Goal: Task Accomplishment & Management: Complete application form

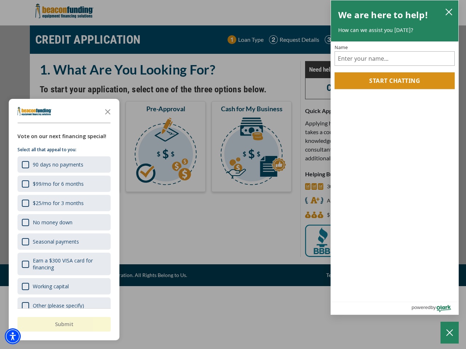
click at [233, 175] on div "button" at bounding box center [233, 174] width 466 height 349
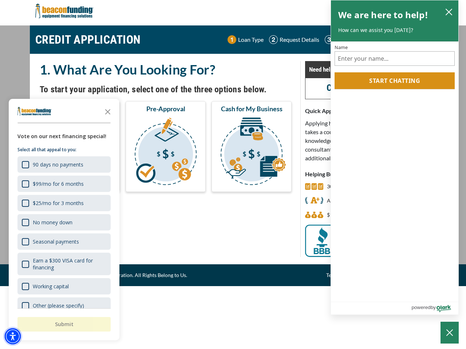
click at [13, 337] on img "Accessibility Menu" at bounding box center [13, 337] width 16 height 16
click at [233, 175] on body "Skip to main content Enable accessibility for low vision Open the accessibility…" at bounding box center [233, 174] width 466 height 349
click at [108, 111] on body "Skip to main content Enable accessibility for low vision Open the accessibility…" at bounding box center [233, 174] width 466 height 349
click at [63, 164] on body "Skip to main content Enable accessibility for low vision Open the accessibility…" at bounding box center [233, 174] width 466 height 349
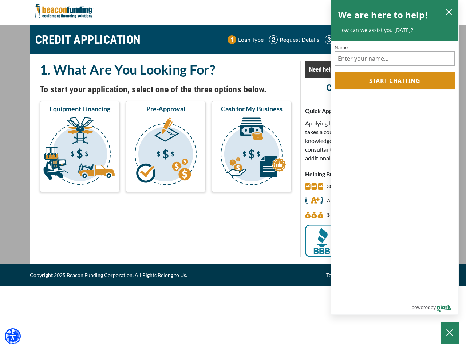
click at [63, 184] on body "Skip to main content Enable accessibility for low vision Open the accessibility…" at bounding box center [233, 174] width 466 height 349
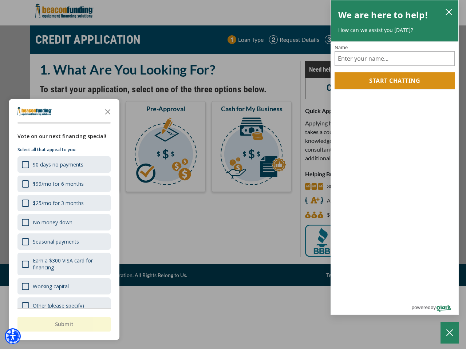
click at [63, 203] on body "Skip to main content Enable accessibility for low vision Open the accessibility…" at bounding box center [233, 174] width 466 height 349
click at [63, 222] on body "Skip to main content Enable accessibility for low vision Open the accessibility…" at bounding box center [233, 174] width 466 height 349
click at [63, 242] on body "Skip to main content Enable accessibility for low vision Open the accessibility…" at bounding box center [233, 174] width 466 height 349
click at [63, 264] on body "Skip to main content Enable accessibility for low vision Open the accessibility…" at bounding box center [233, 174] width 466 height 349
